Goal: Task Accomplishment & Management: Use online tool/utility

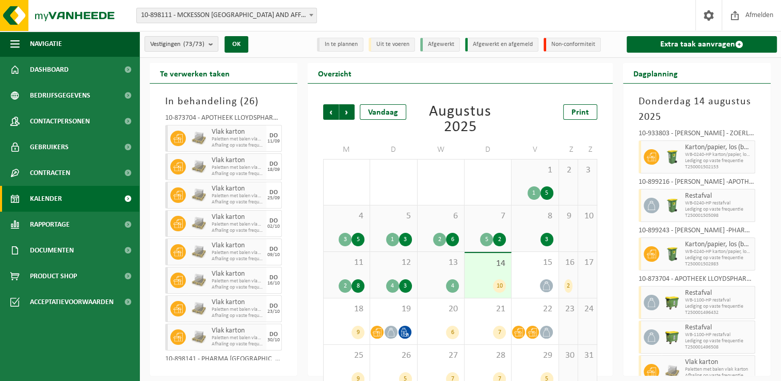
click at [197, 52] on div "Vestigingen (73/73) Alles selecteren Alles deselecteren Actieve selecteren MCKE…" at bounding box center [219, 44] width 160 height 22
click at [197, 44] on count "(73/73)" at bounding box center [193, 44] width 21 height 7
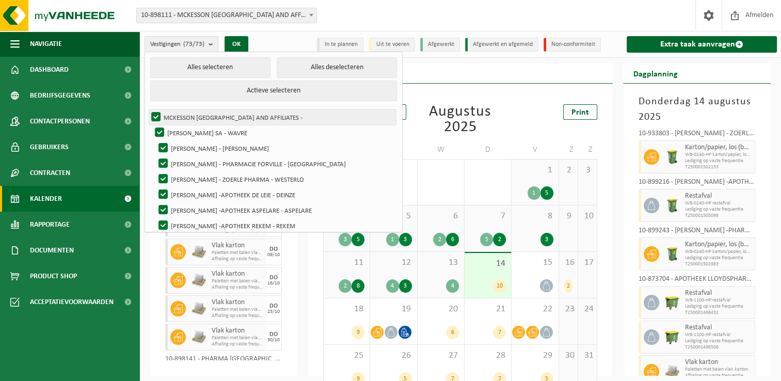
click at [155, 117] on label "MCKESSON [GEOGRAPHIC_DATA] AND AFFILIATES -" at bounding box center [272, 116] width 247 height 15
click at [148, 109] on input "MCKESSON [GEOGRAPHIC_DATA] AND AFFILIATES -" at bounding box center [147, 109] width 1 height 1
checkbox input "false"
click at [159, 131] on label "[PERSON_NAME] SA - WAVRE" at bounding box center [274, 132] width 243 height 15
click at [151, 125] on input "[PERSON_NAME] SA - WAVRE" at bounding box center [151, 124] width 1 height 1
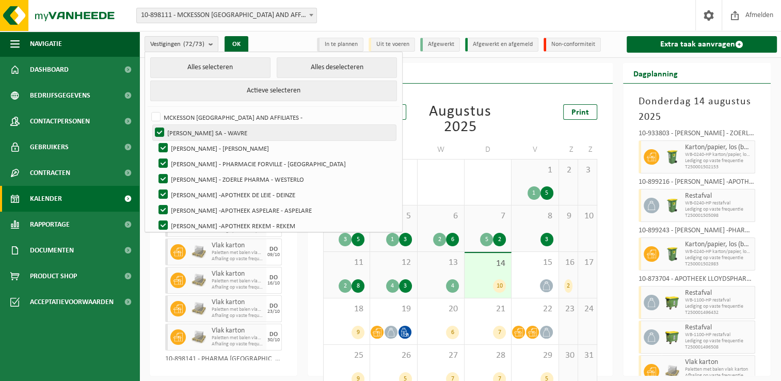
checkbox input "false"
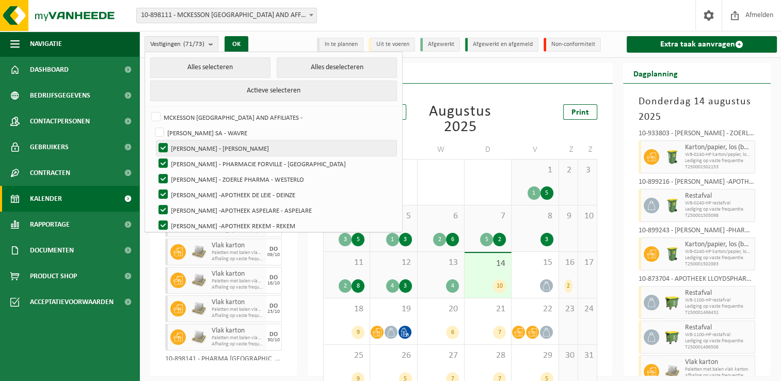
click at [161, 144] on label "[PERSON_NAME] - [PERSON_NAME]" at bounding box center [276, 147] width 240 height 15
click at [155, 140] on input "[PERSON_NAME] - [PERSON_NAME]" at bounding box center [154, 140] width 1 height 1
checkbox input "false"
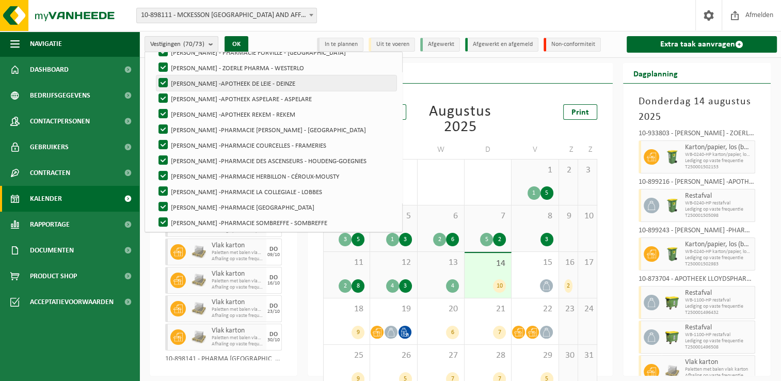
scroll to position [35, 0]
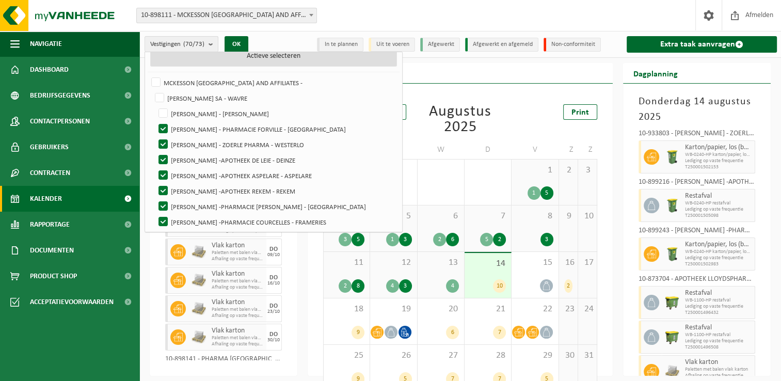
click at [223, 57] on button "Actieve selecteren" at bounding box center [273, 56] width 247 height 21
checkbox input "true"
click at [223, 57] on button "Actieve selecteren" at bounding box center [273, 56] width 247 height 21
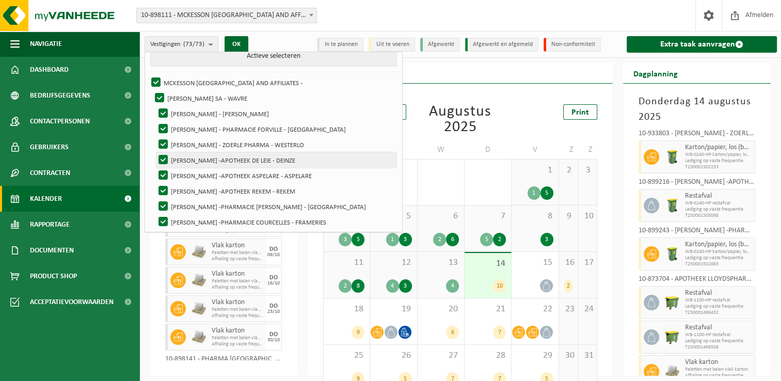
scroll to position [0, 0]
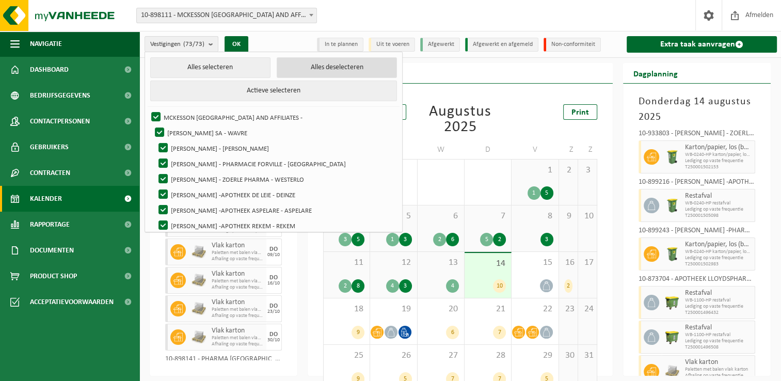
click at [305, 71] on button "Alles deselecteren" at bounding box center [337, 67] width 120 height 21
checkbox input "false"
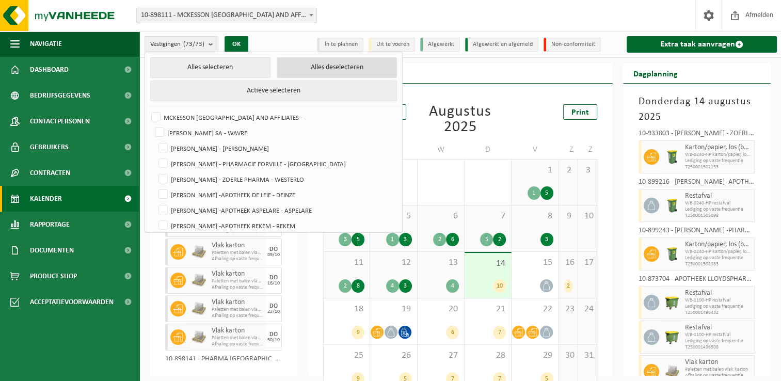
checkbox input "false"
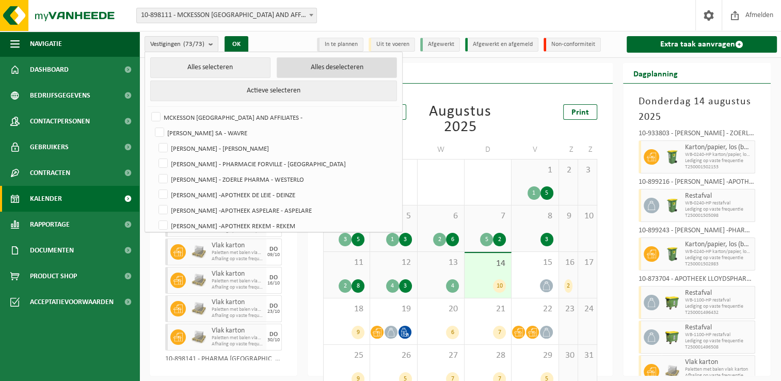
checkbox input "false"
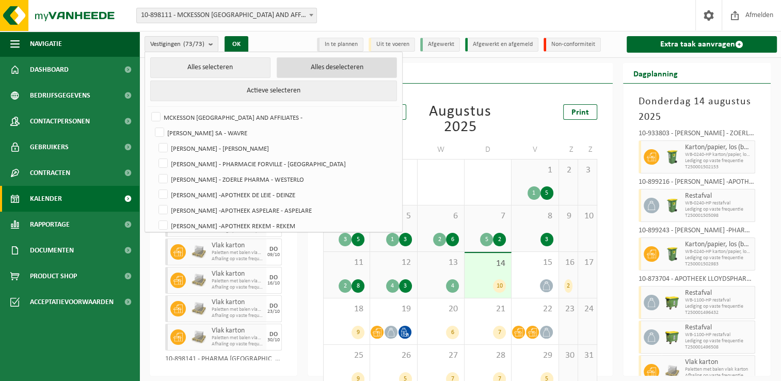
checkbox input "false"
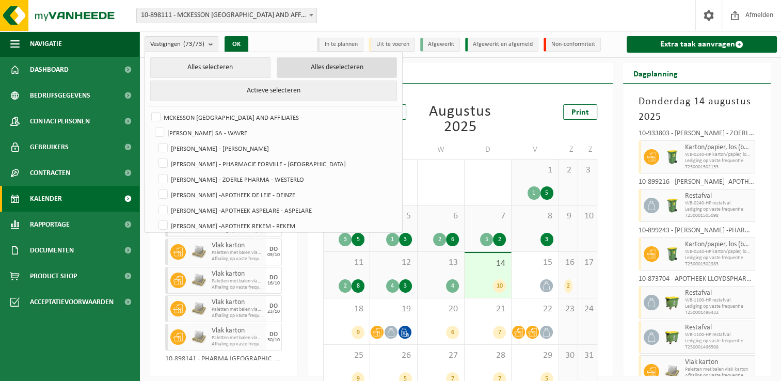
checkbox input "false"
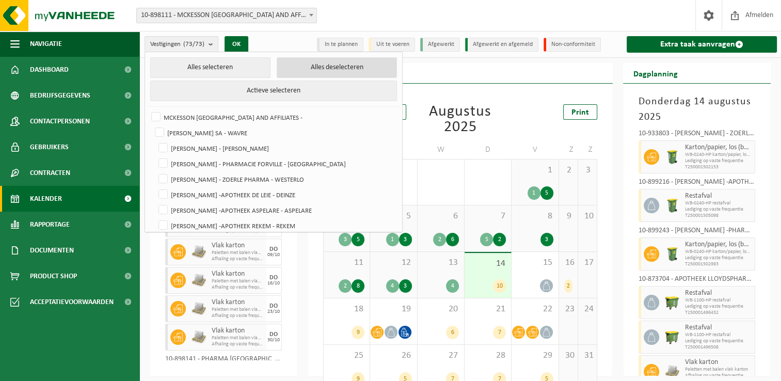
checkbox input "false"
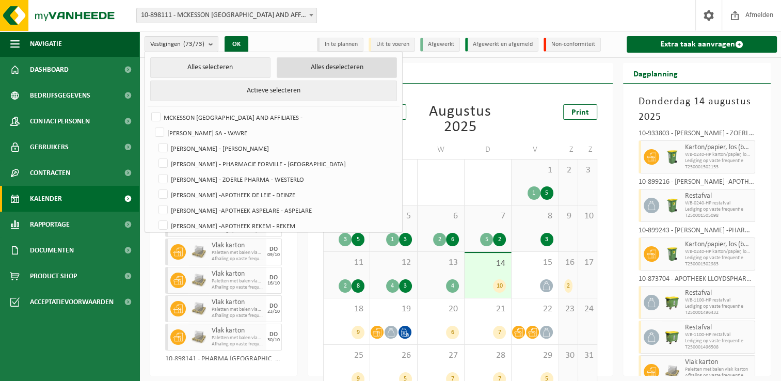
checkbox input "false"
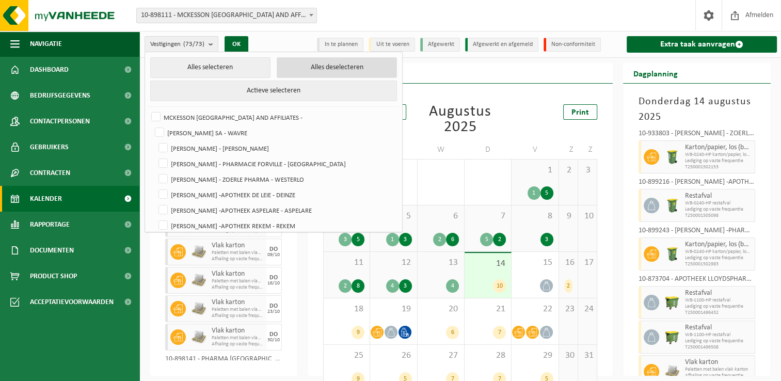
checkbox input "false"
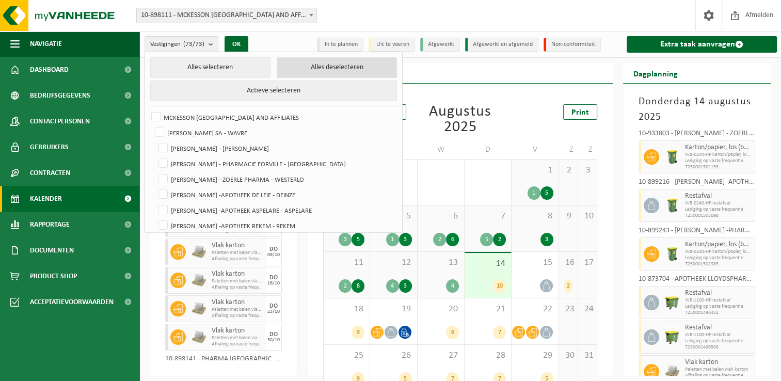
checkbox input "false"
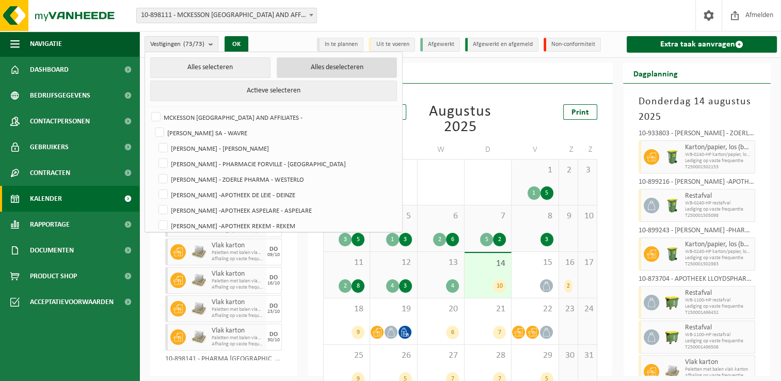
checkbox input "false"
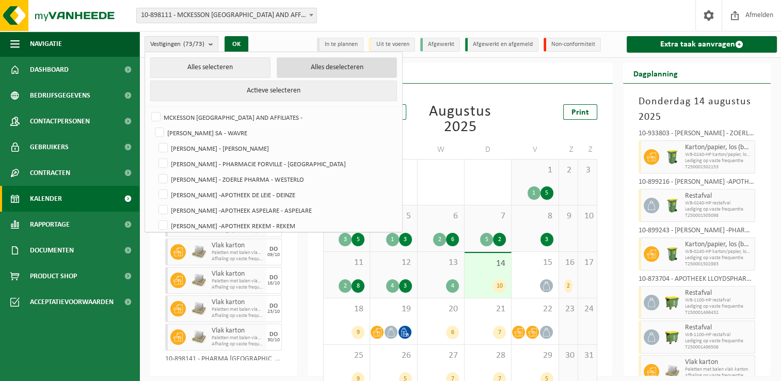
checkbox input "false"
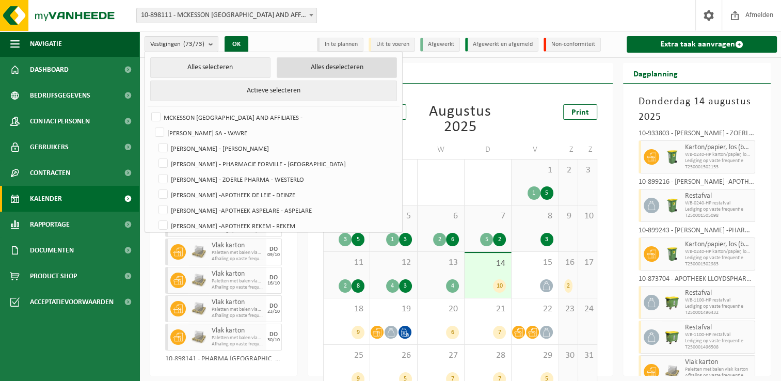
checkbox input "false"
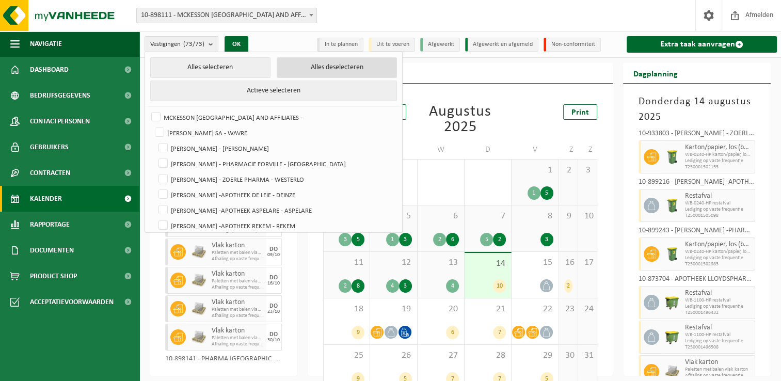
checkbox input "false"
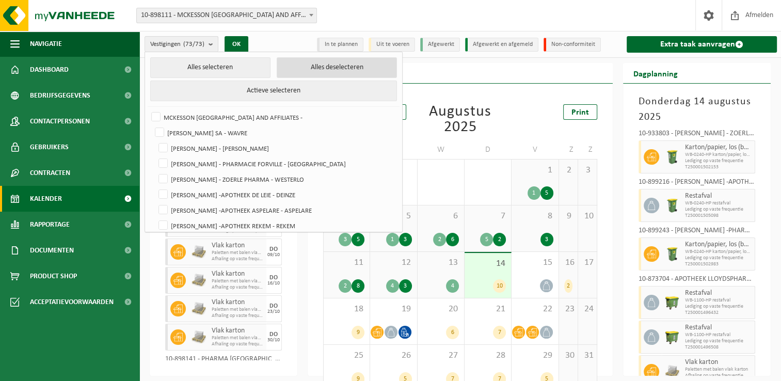
checkbox input "false"
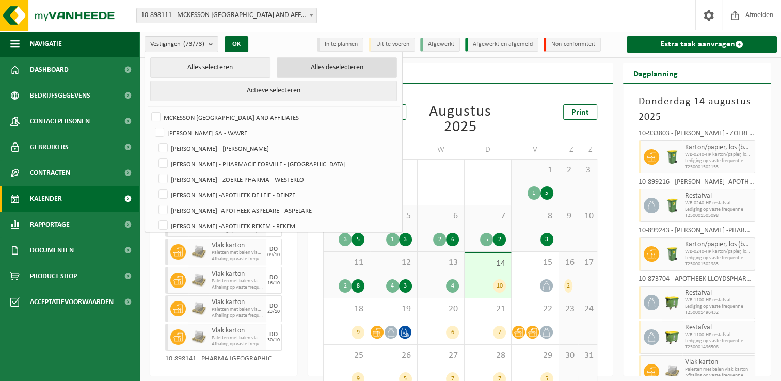
checkbox input "false"
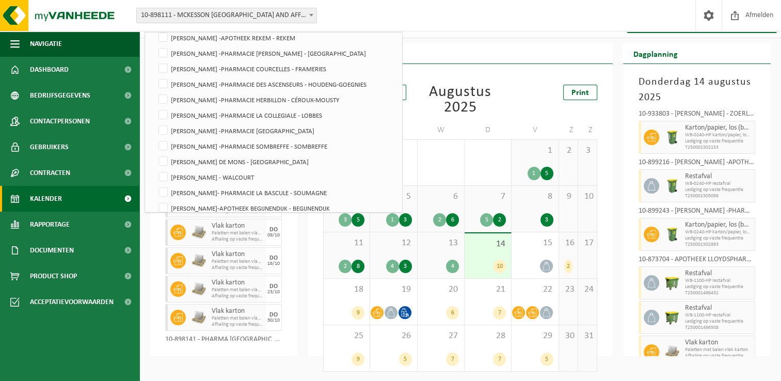
scroll to position [167, 0]
click at [233, 181] on label "[PERSON_NAME] - WALCOURT" at bounding box center [276, 178] width 240 height 15
click at [155, 171] on input "[PERSON_NAME] - WALCOURT" at bounding box center [154, 170] width 1 height 1
checkbox input "true"
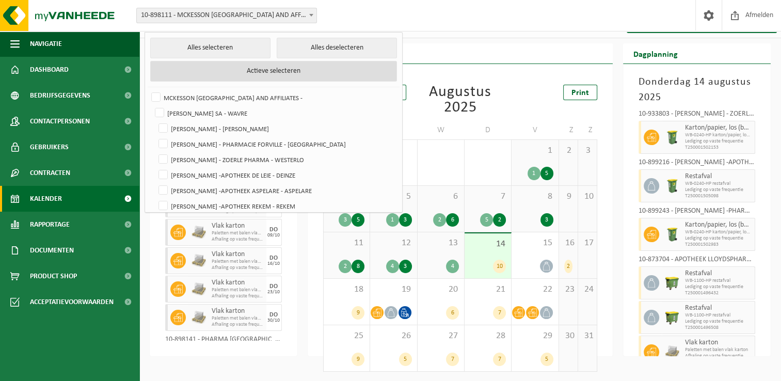
click at [287, 70] on button "Actieve selecteren" at bounding box center [273, 71] width 247 height 21
checkbox input "true"
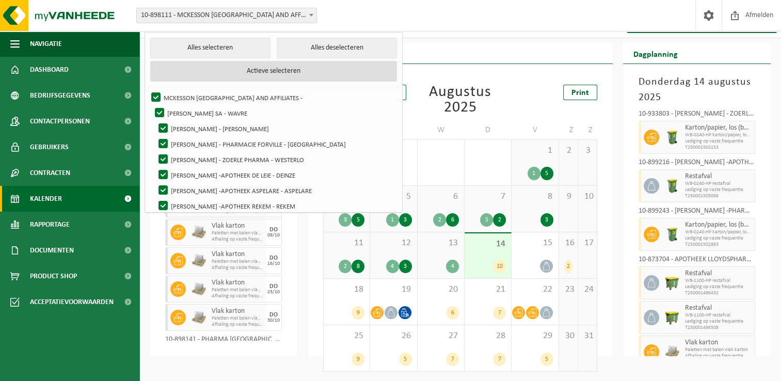
checkbox input "true"
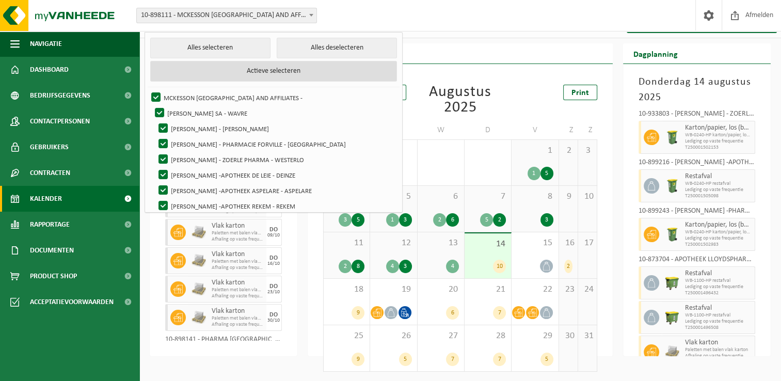
checkbox input "true"
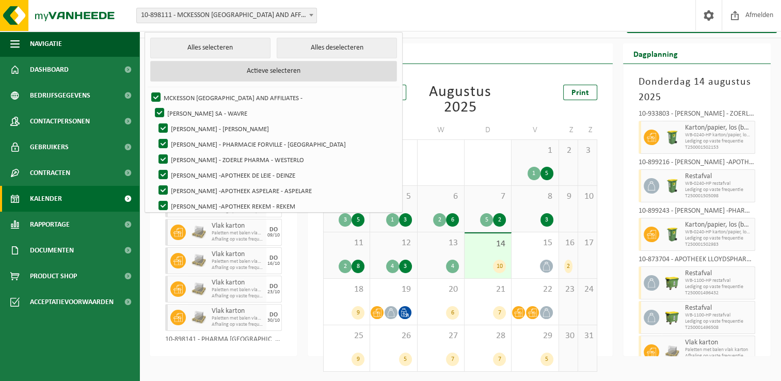
checkbox input "true"
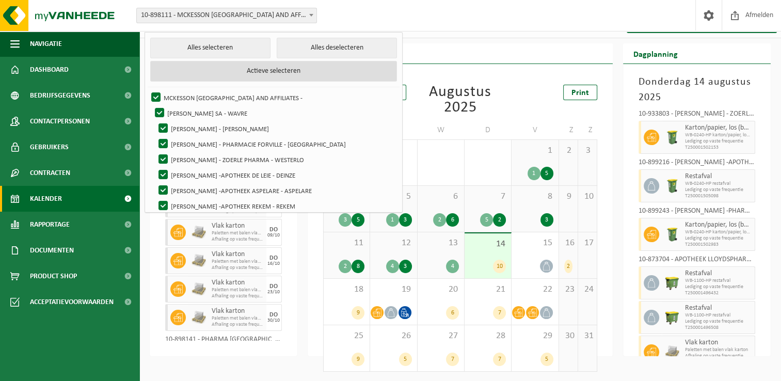
checkbox input "true"
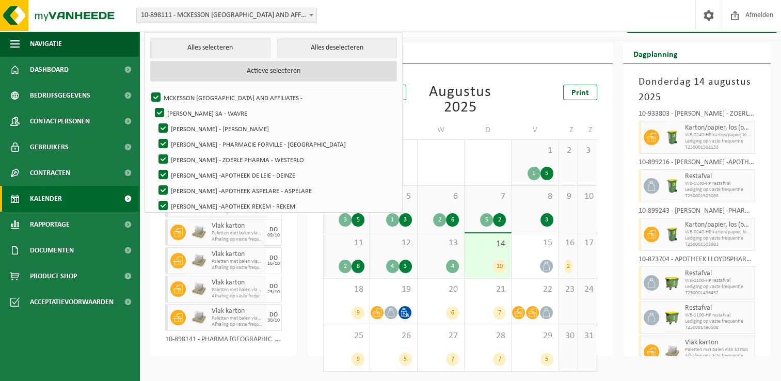
checkbox input "true"
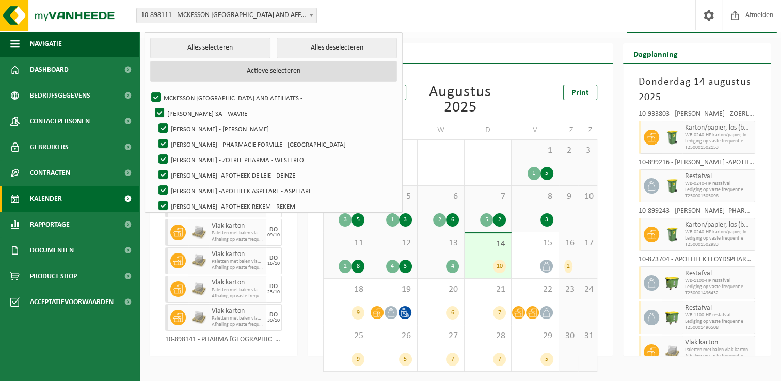
checkbox input "true"
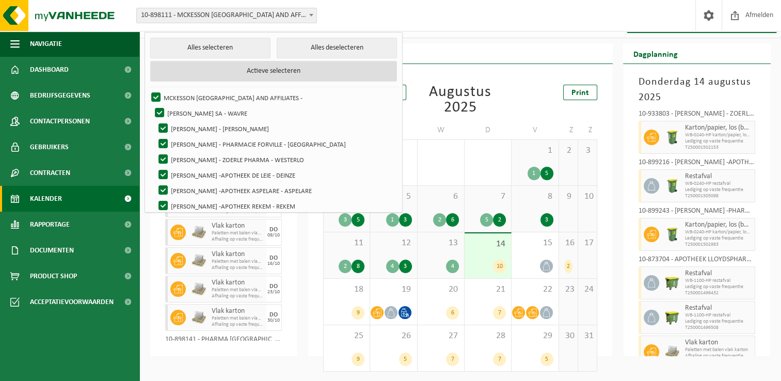
checkbox input "true"
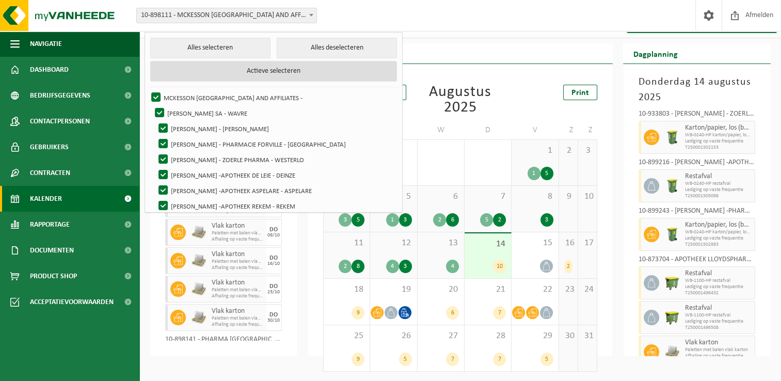
checkbox input "true"
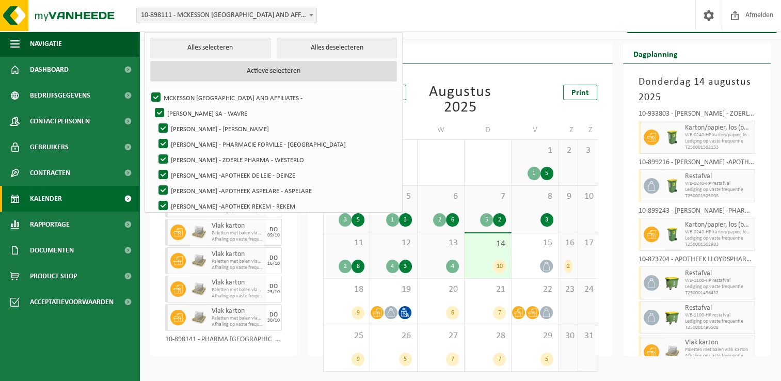
checkbox input "true"
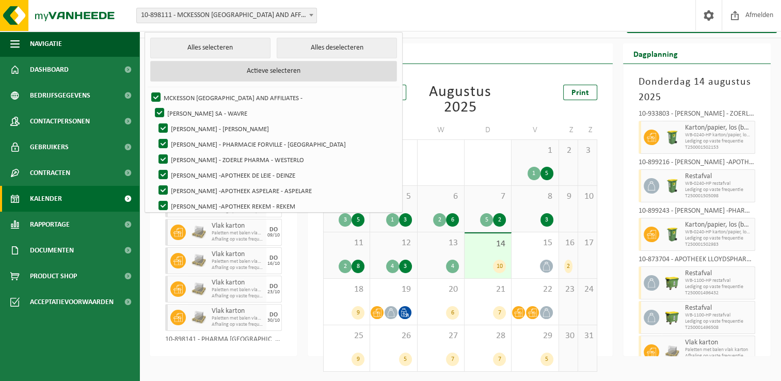
checkbox input "true"
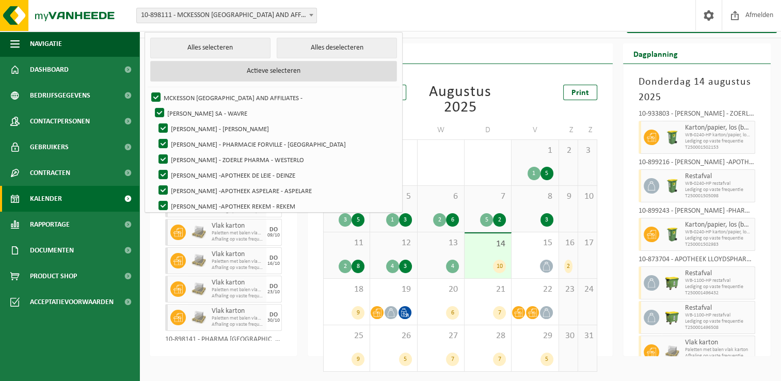
checkbox input "true"
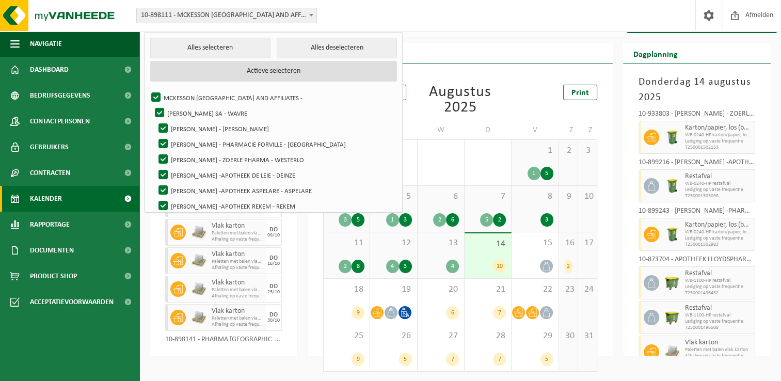
checkbox input "true"
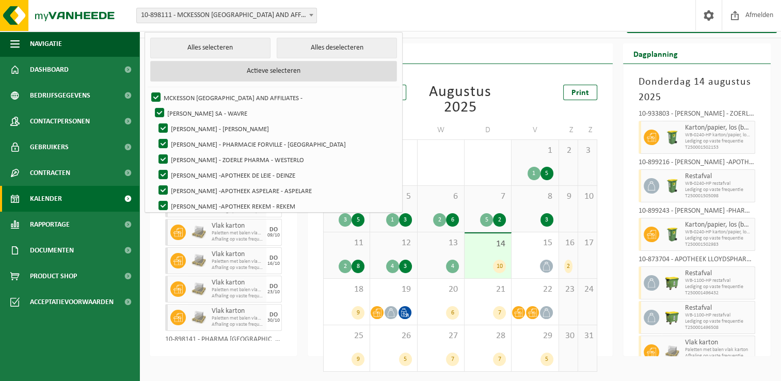
checkbox input "true"
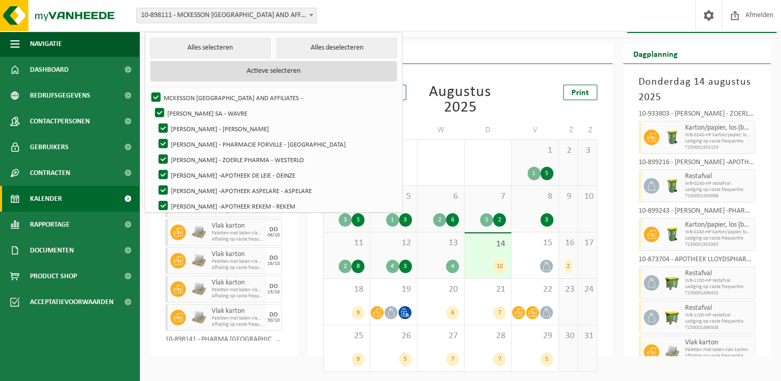
checkbox input "true"
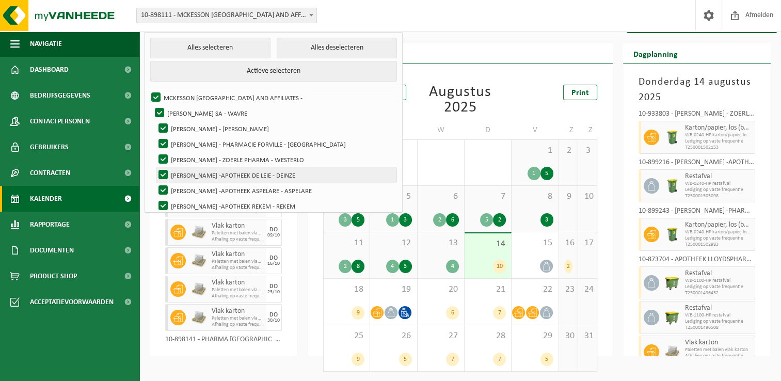
drag, startPoint x: 287, startPoint y: 70, endPoint x: 241, endPoint y: 178, distance: 117.0
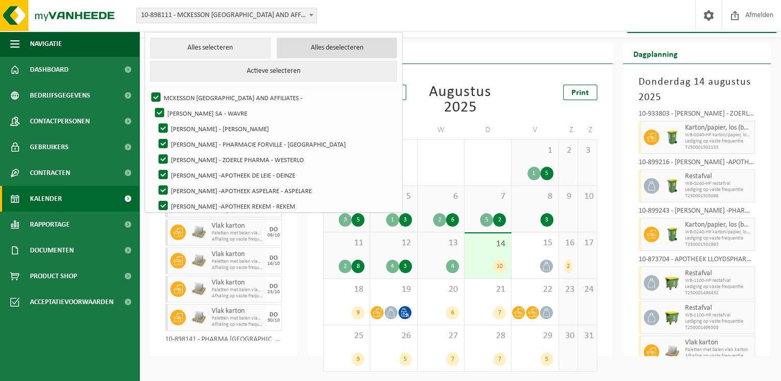
click at [321, 53] on button "Alles deselecteren" at bounding box center [337, 48] width 120 height 21
checkbox input "false"
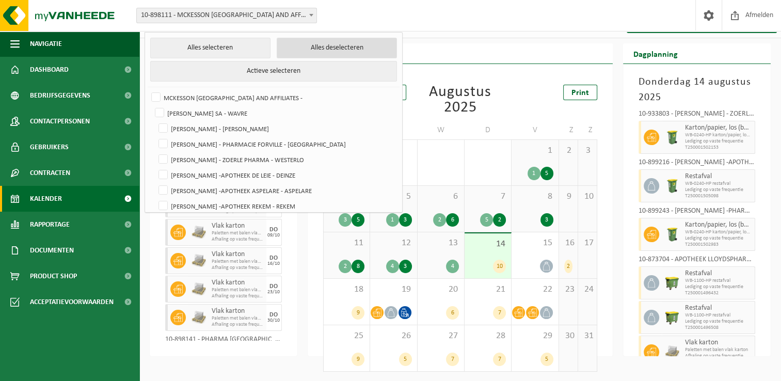
checkbox input "false"
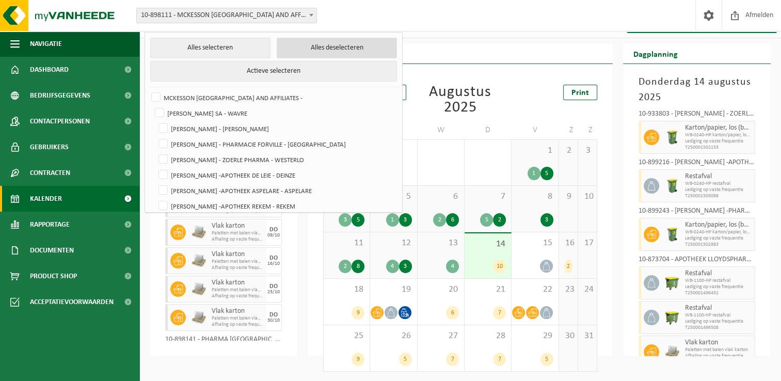
checkbox input "false"
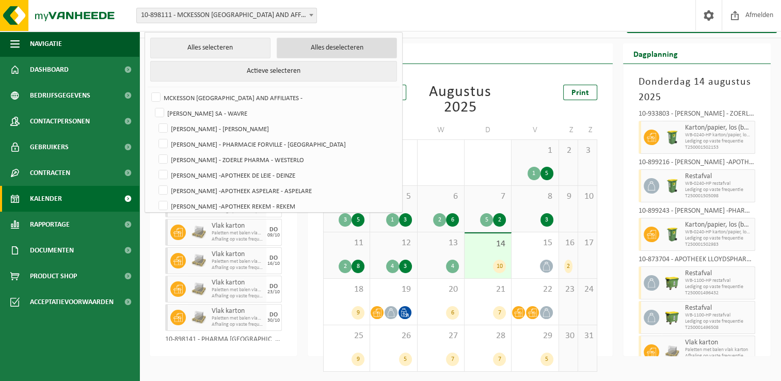
checkbox input "false"
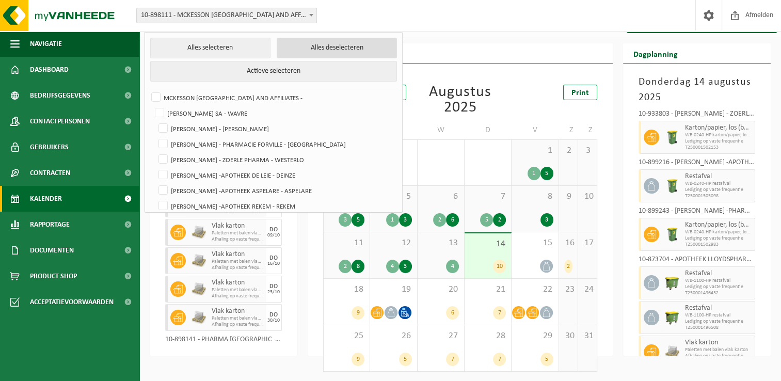
checkbox input "false"
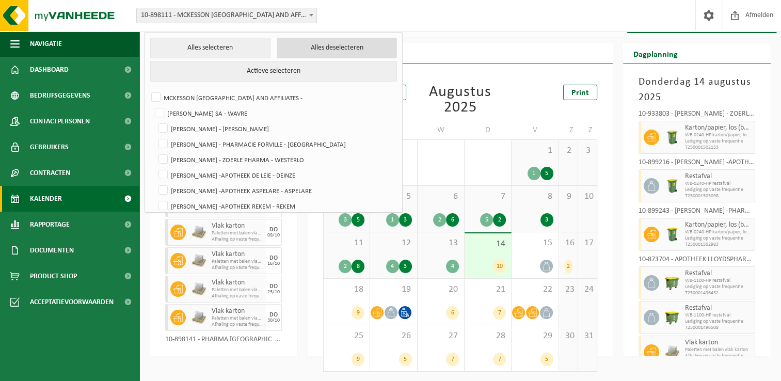
checkbox input "false"
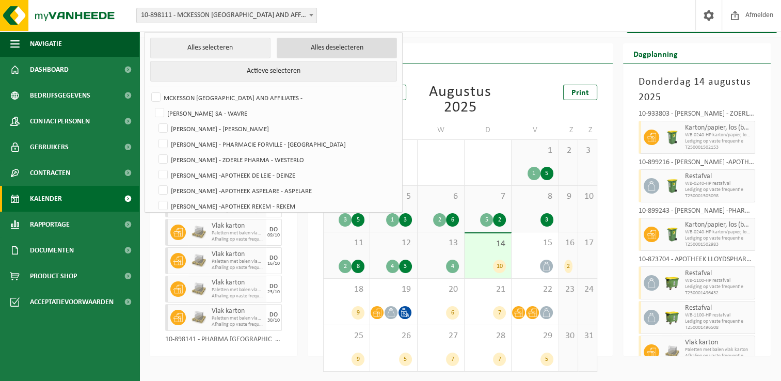
checkbox input "false"
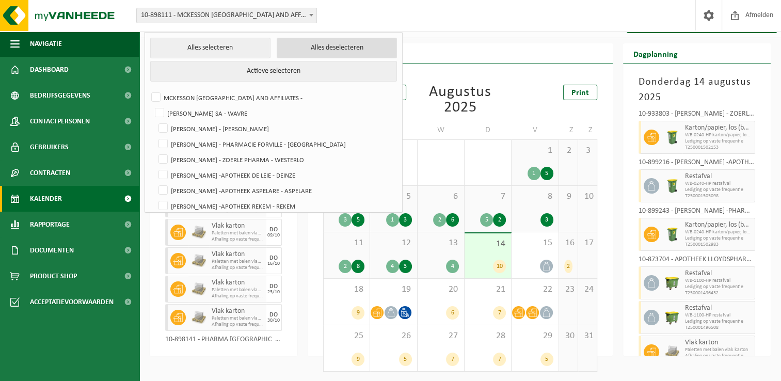
checkbox input "false"
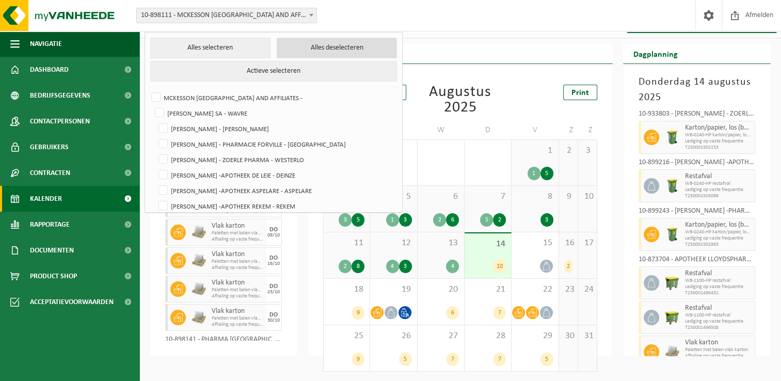
checkbox input "false"
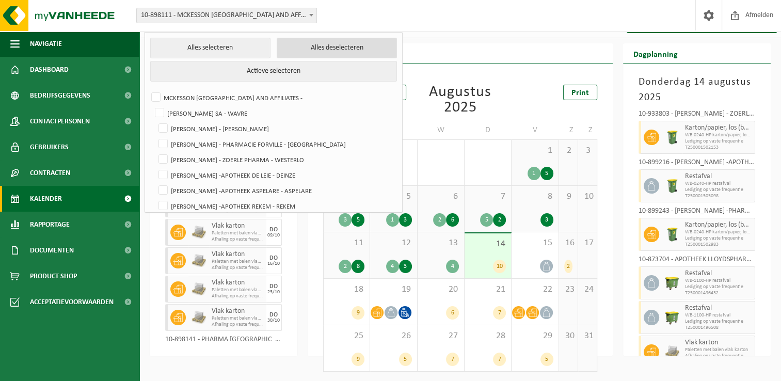
checkbox input "false"
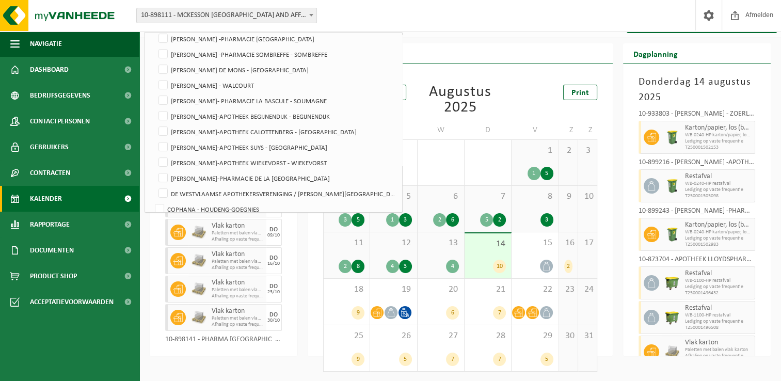
scroll to position [259, 0]
click at [167, 85] on label "[PERSON_NAME] - WALCOURT" at bounding box center [276, 85] width 240 height 15
click at [155, 78] on input "[PERSON_NAME] - WALCOURT" at bounding box center [154, 78] width 1 height 1
click at [423, 48] on div "Overzicht" at bounding box center [459, 53] width 305 height 21
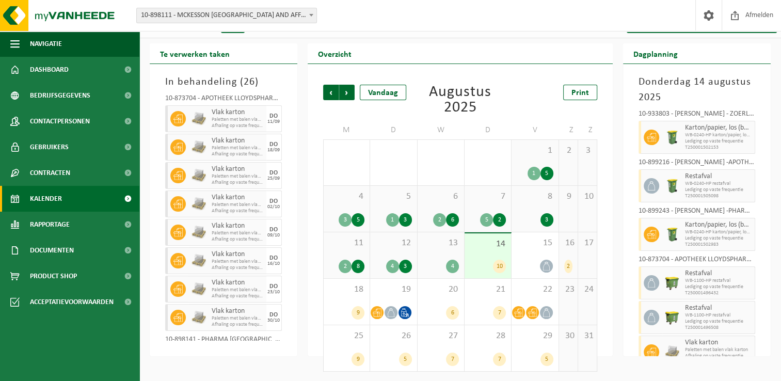
scroll to position [0, 0]
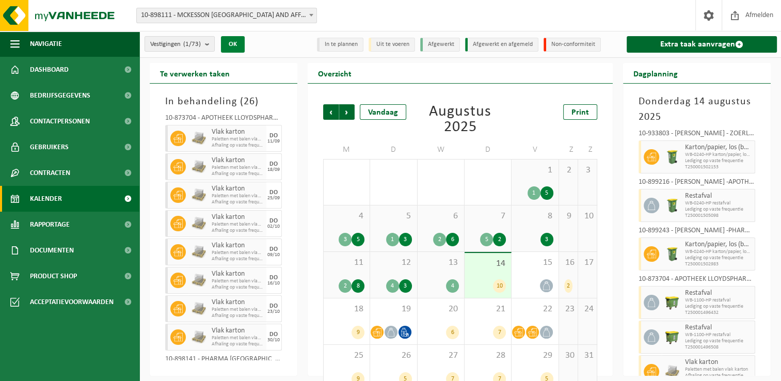
click at [235, 46] on button "OK" at bounding box center [233, 44] width 24 height 17
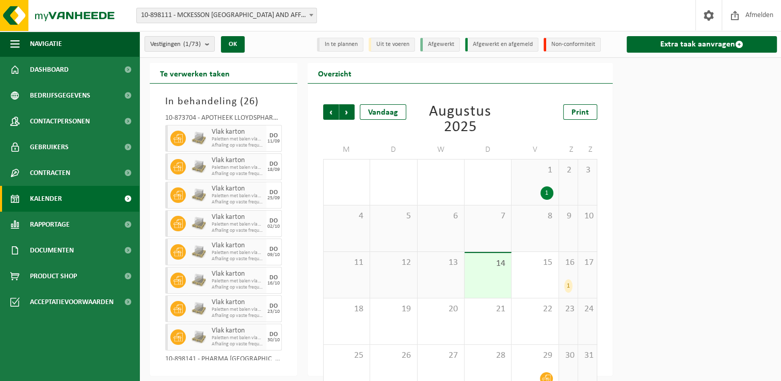
drag, startPoint x: 235, startPoint y: 46, endPoint x: 523, endPoint y: 89, distance: 290.5
click at [523, 89] on div "Vorige Volgende Vandaag Augustus 2025 Print M D W D V Z Z 28 29 30 31 1 1 2 3 4…" at bounding box center [459, 230] width 305 height 292
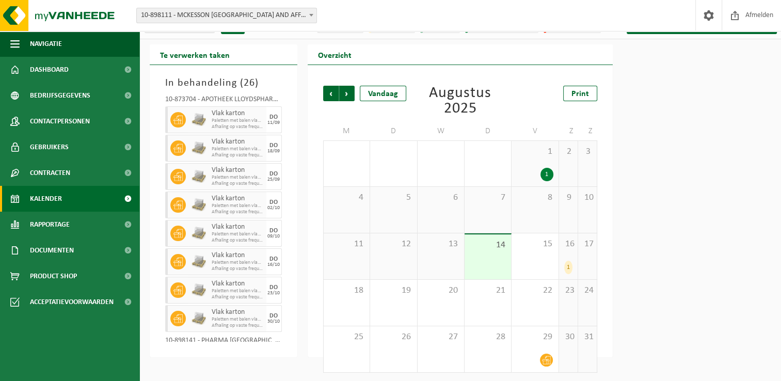
scroll to position [20, 0]
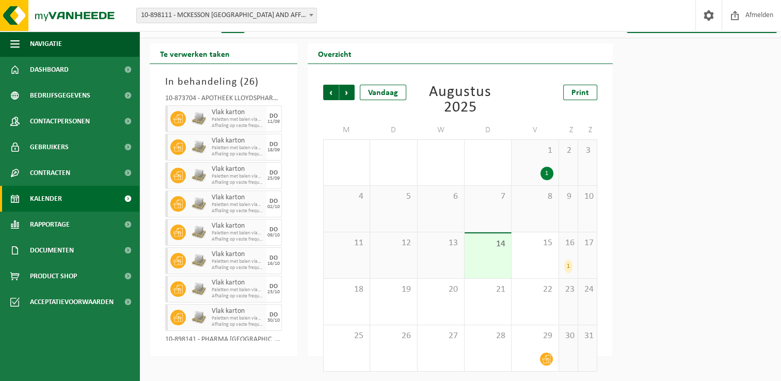
click at [262, 98] on div "10-873704 - APOTHEEK LLOYDSPHARMA KORTRIJK MDD - [GEOGRAPHIC_DATA]" at bounding box center [223, 100] width 117 height 10
drag, startPoint x: 262, startPoint y: 98, endPoint x: 237, endPoint y: 96, distance: 25.4
click at [237, 96] on div "10-873704 - APOTHEEK LLOYDSPHARMA KORTRIJK MDD - [GEOGRAPHIC_DATA]" at bounding box center [223, 100] width 117 height 10
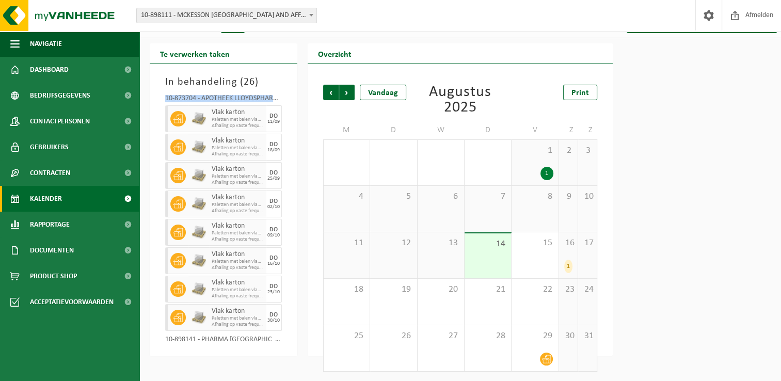
click at [237, 96] on div "10-873704 - APOTHEEK LLOYDSPHARMA KORTRIJK MDD - [GEOGRAPHIC_DATA]" at bounding box center [223, 100] width 117 height 10
drag, startPoint x: 237, startPoint y: 96, endPoint x: 268, endPoint y: 99, distance: 31.6
click at [268, 99] on div "10-873704 - APOTHEEK LLOYDSPHARMA KORTRIJK MDD - [GEOGRAPHIC_DATA]" at bounding box center [223, 100] width 117 height 10
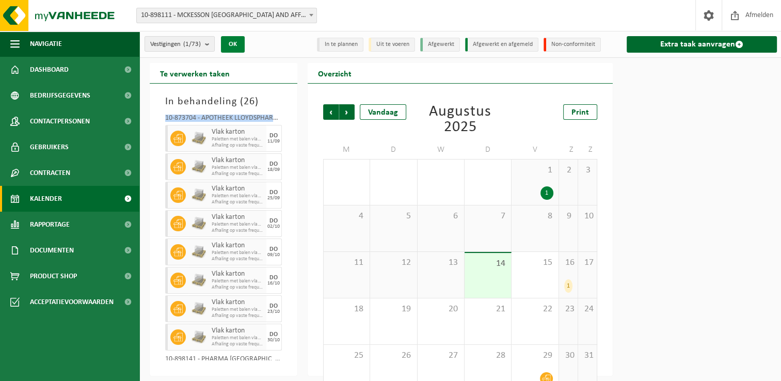
click at [239, 41] on button "OK" at bounding box center [233, 44] width 24 height 17
click at [199, 50] on span "Vestigingen (1/73)" at bounding box center [175, 44] width 51 height 15
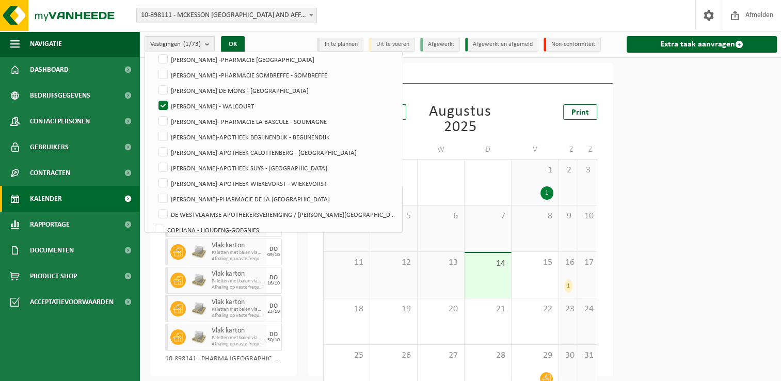
click at [687, 104] on div at bounding box center [697, 219] width 158 height 313
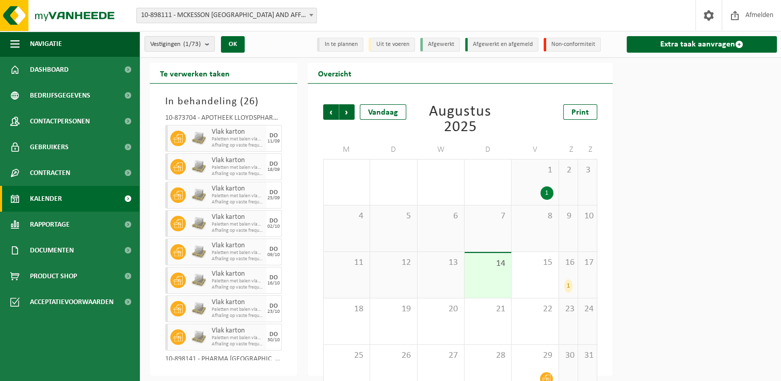
scroll to position [20, 0]
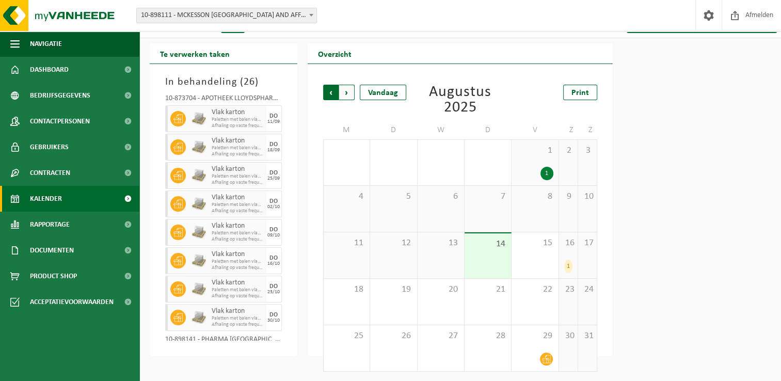
click at [346, 88] on span "Volgende" at bounding box center [346, 92] width 15 height 15
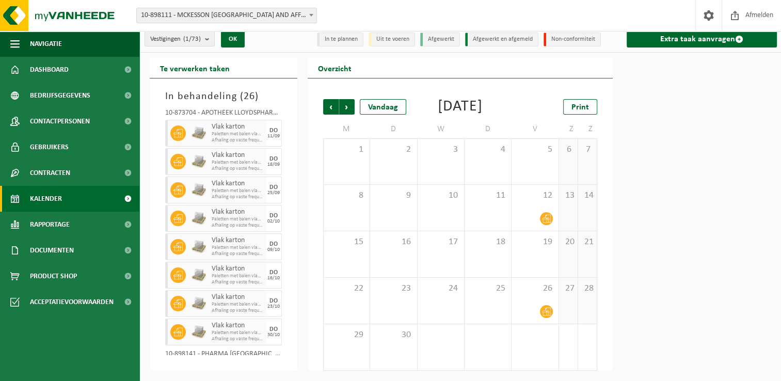
scroll to position [0, 0]
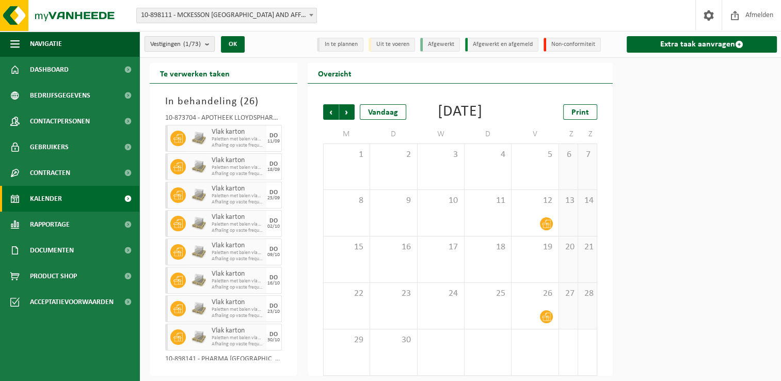
click at [211, 42] on b "submit" at bounding box center [209, 44] width 9 height 14
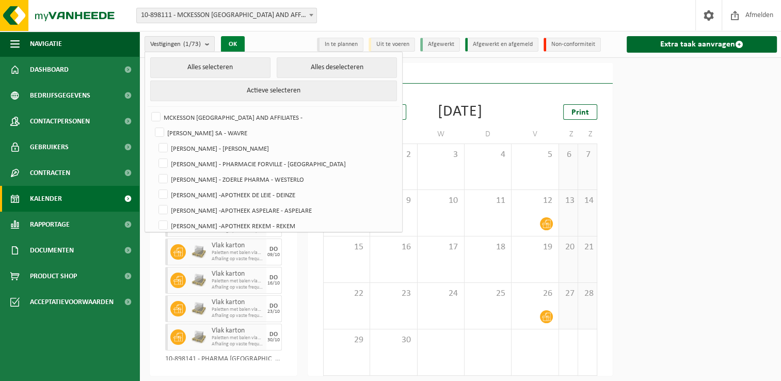
click at [237, 42] on button "OK" at bounding box center [233, 44] width 24 height 17
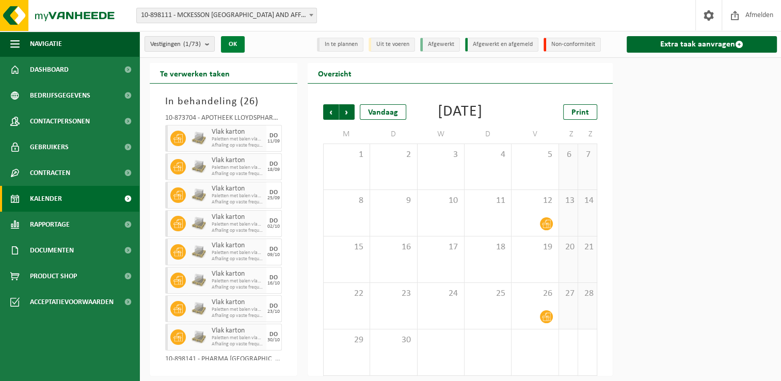
click at [237, 42] on button "OK" at bounding box center [233, 44] width 24 height 17
click at [263, 10] on span "10-898111 - MCKESSON [GEOGRAPHIC_DATA] AND AFFILIATES" at bounding box center [227, 15] width 180 height 14
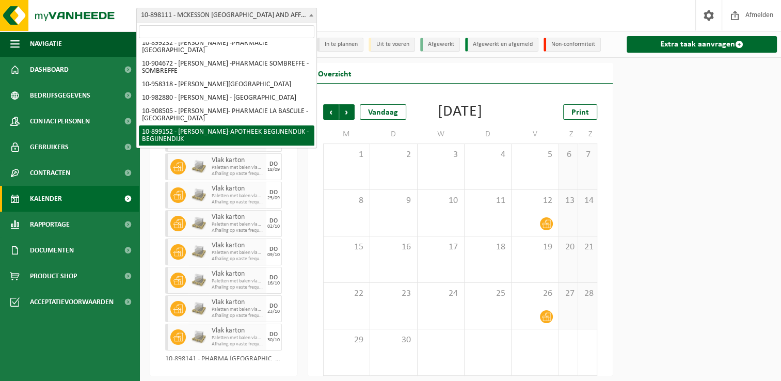
scroll to position [260, 0]
